Goal: Find contact information

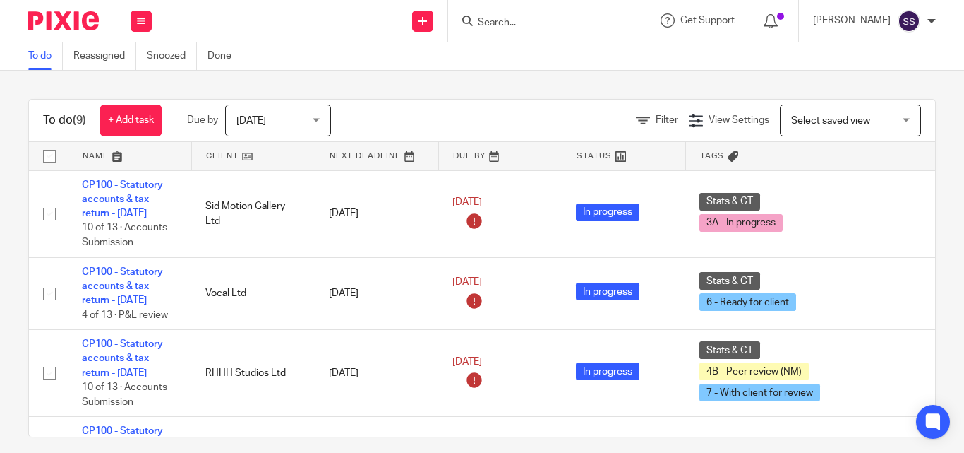
click at [520, 25] on input "Search" at bounding box center [540, 23] width 127 height 13
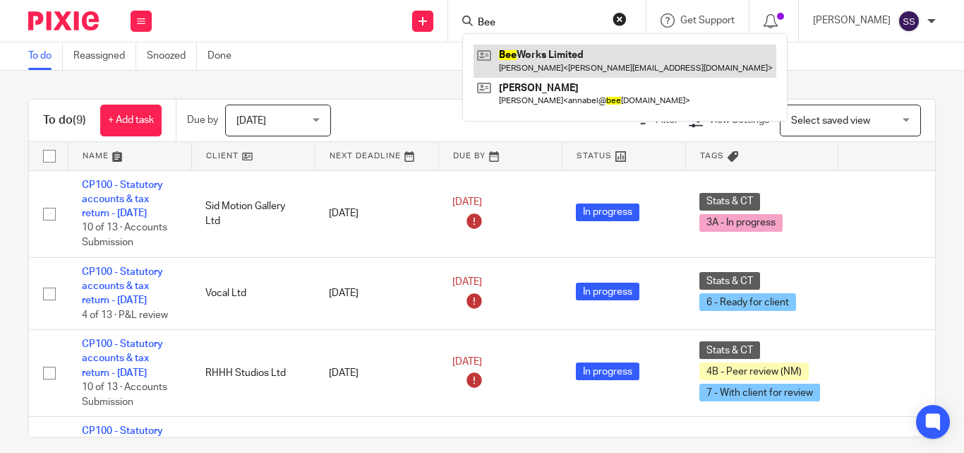
type input "Bee"
click at [561, 54] on link at bounding box center [625, 60] width 303 height 32
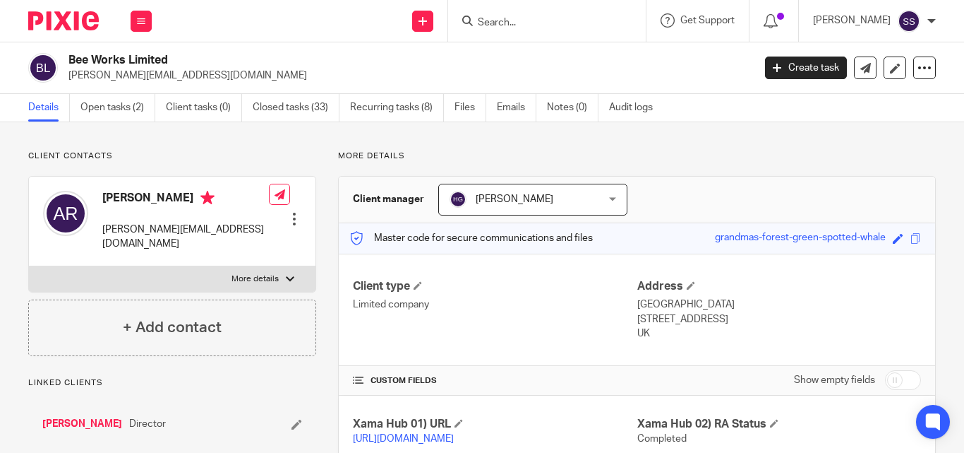
click at [511, 30] on form at bounding box center [552, 21] width 150 height 18
click at [507, 18] on input "Search" at bounding box center [540, 23] width 127 height 13
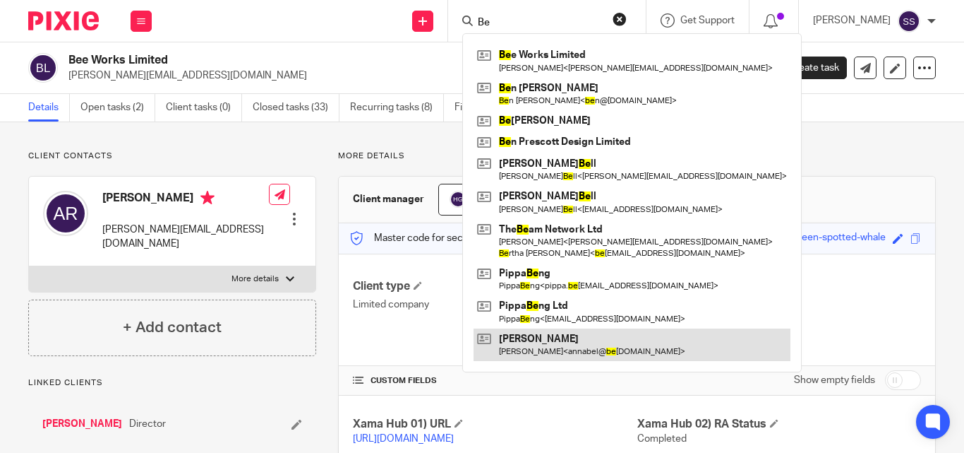
type input "Be"
click at [544, 349] on link at bounding box center [632, 344] width 317 height 32
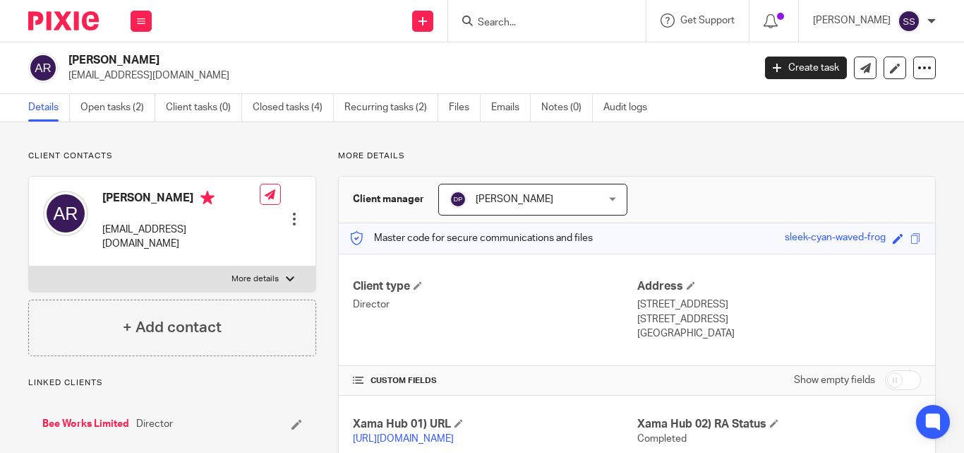
drag, startPoint x: 68, startPoint y: 76, endPoint x: 197, endPoint y: 76, distance: 128.5
click at [197, 76] on p "[EMAIL_ADDRESS][DOMAIN_NAME]" at bounding box center [406, 75] width 676 height 14
copy p "[EMAIL_ADDRESS][DOMAIN_NAME]"
